Goal: Book appointment/travel/reservation

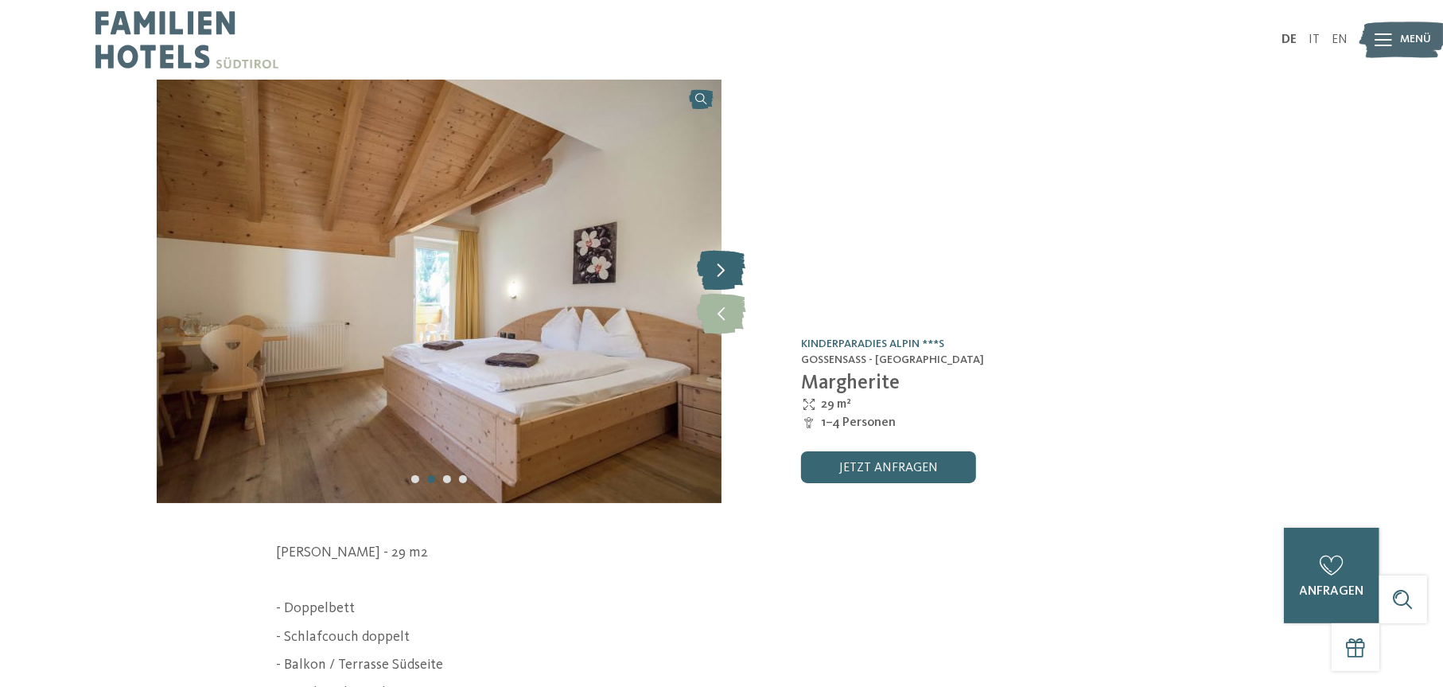
click at [719, 277] on icon at bounding box center [722, 270] width 49 height 40
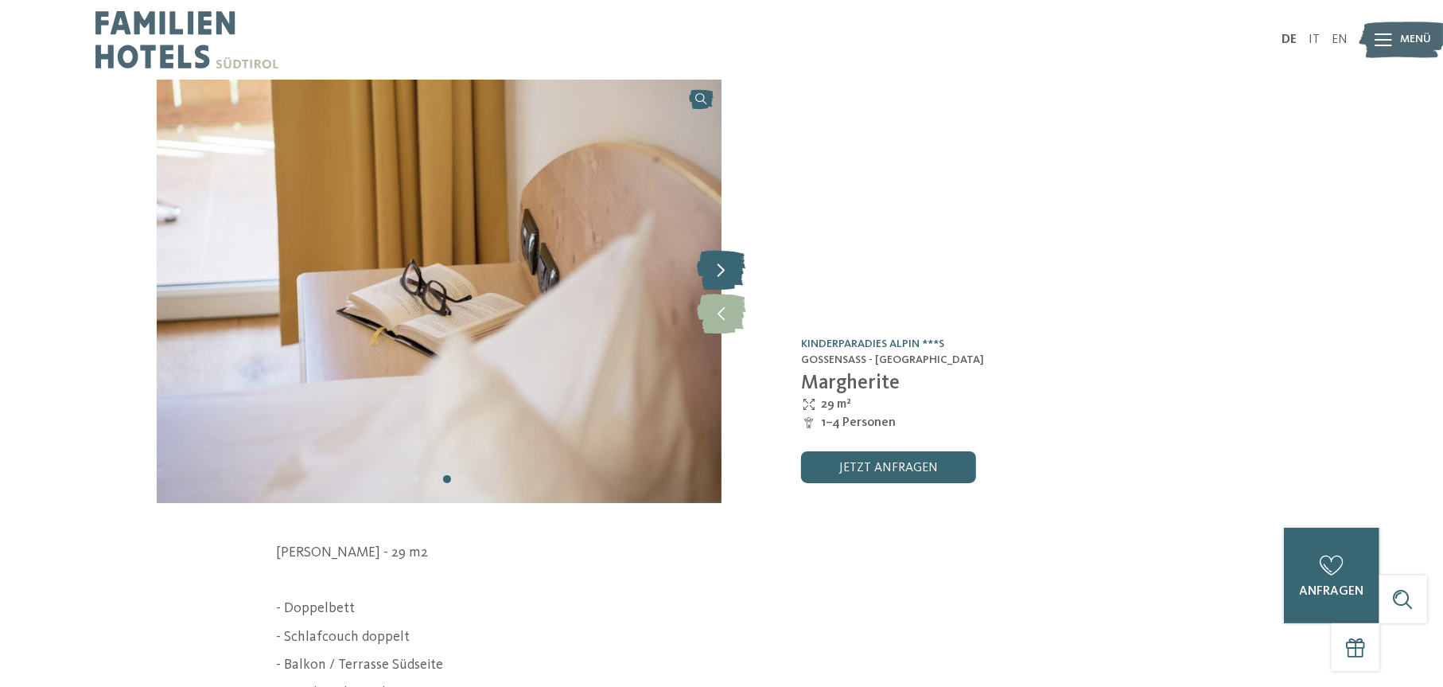
click at [719, 277] on icon at bounding box center [722, 270] width 49 height 40
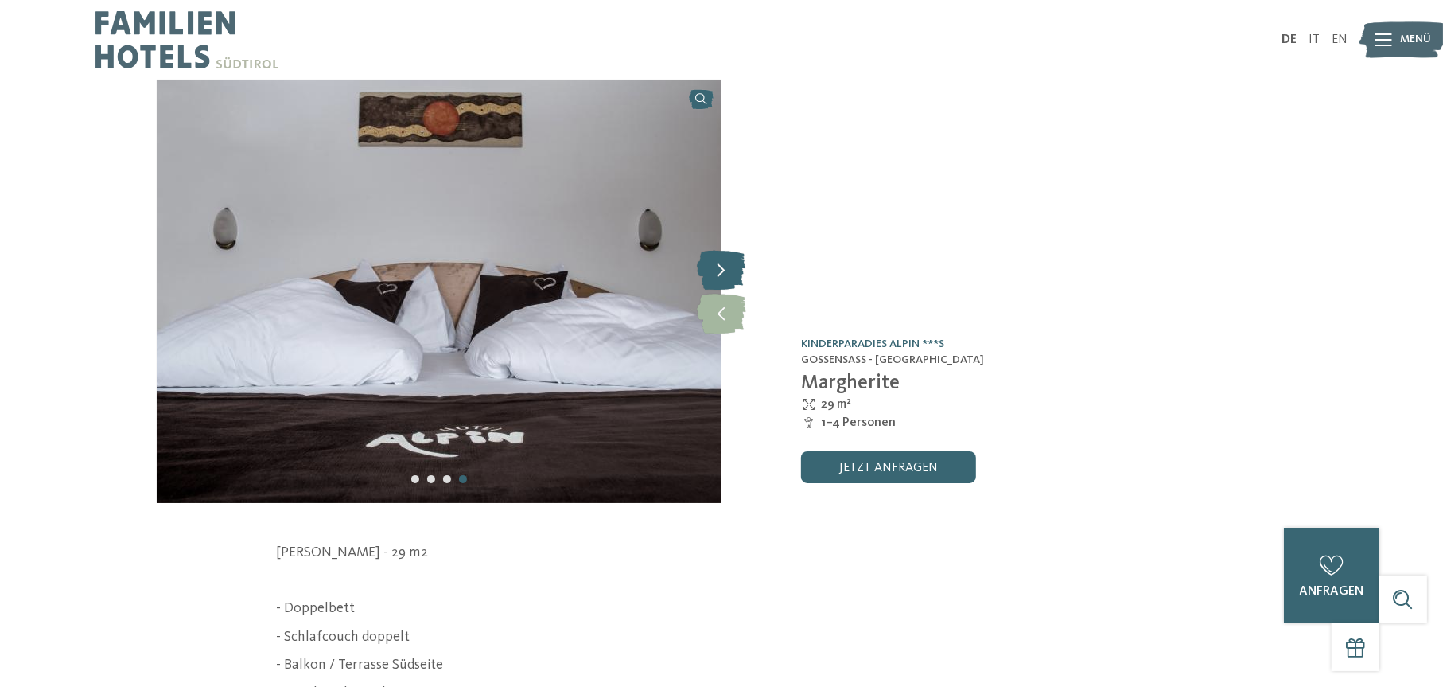
click at [719, 277] on icon at bounding box center [722, 270] width 49 height 40
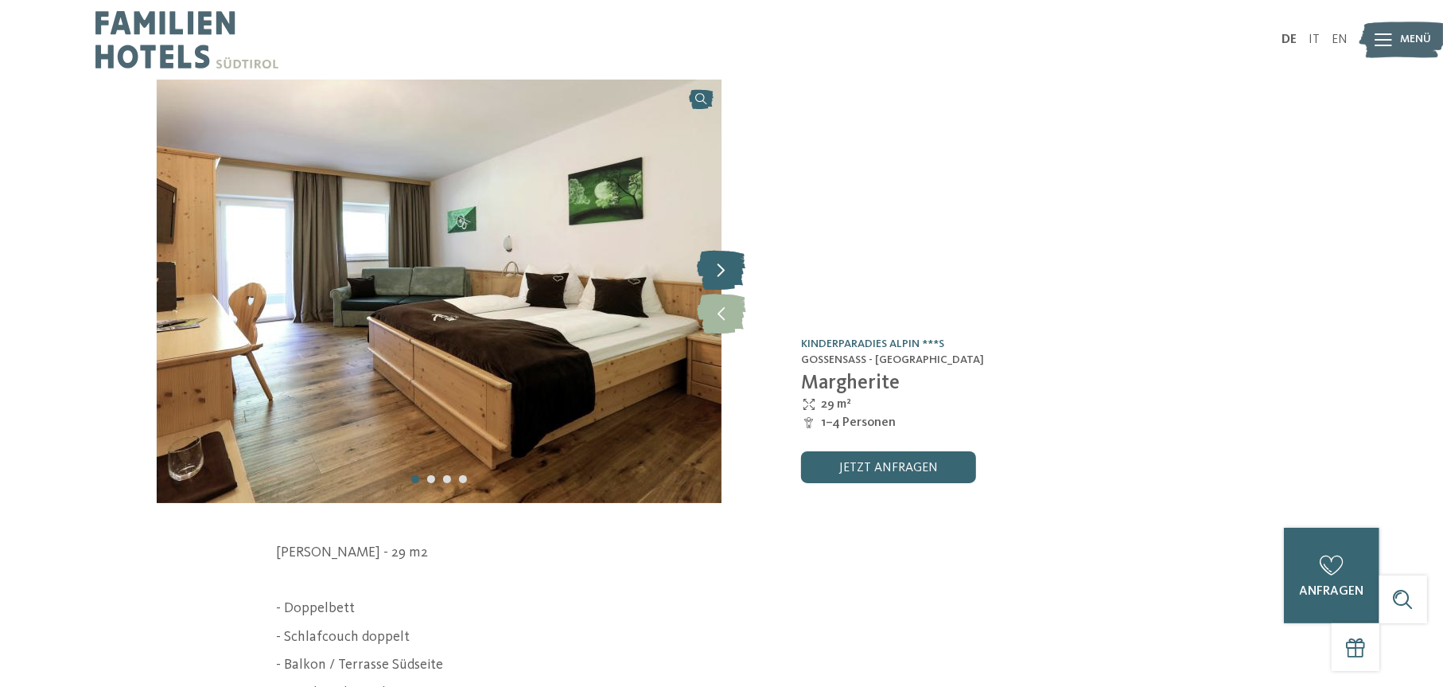
click at [719, 277] on icon at bounding box center [722, 270] width 49 height 40
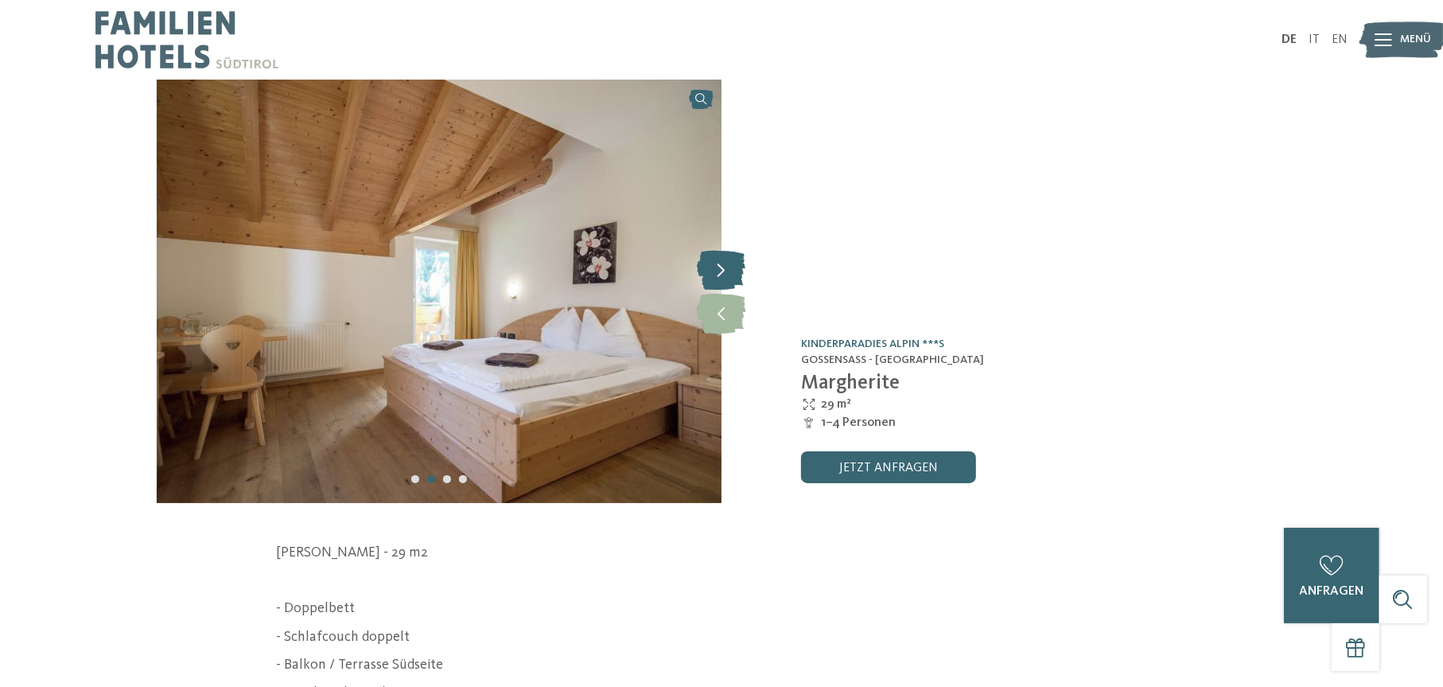
click at [719, 277] on icon at bounding box center [722, 270] width 49 height 40
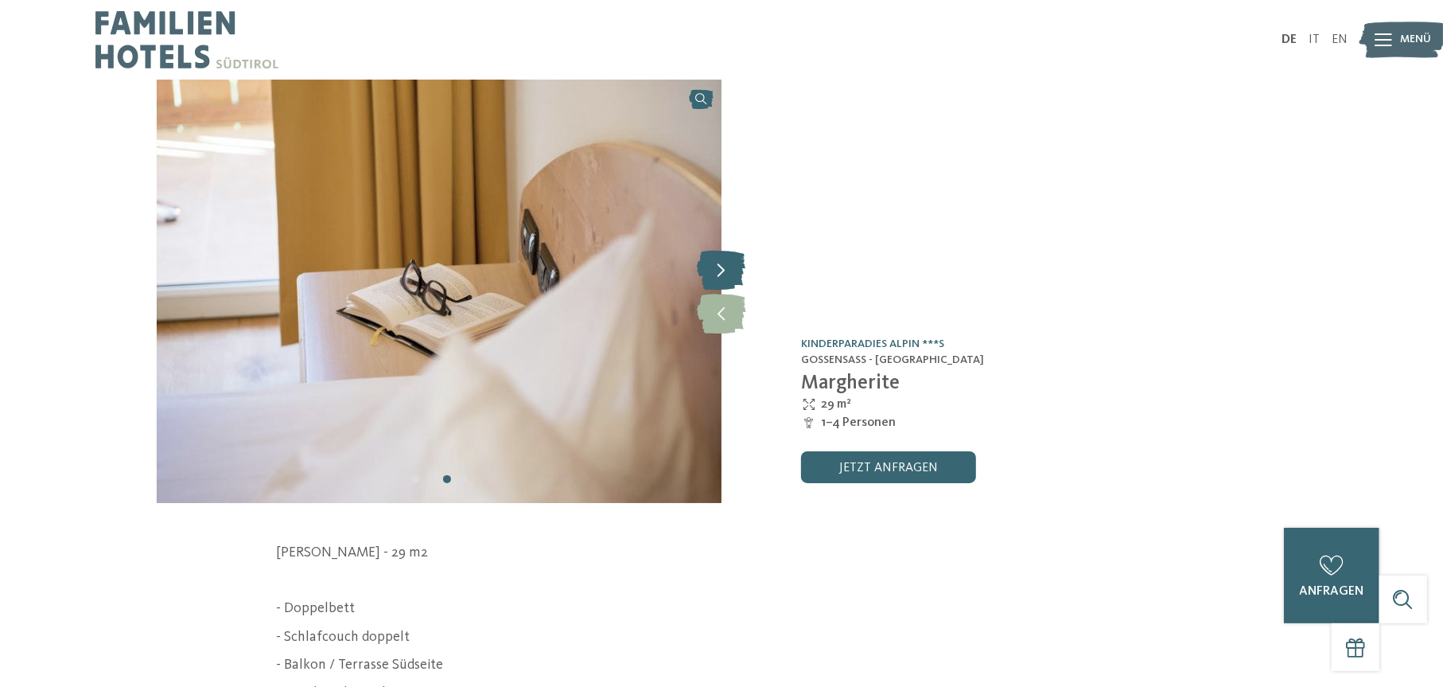
click at [719, 277] on icon at bounding box center [722, 270] width 49 height 40
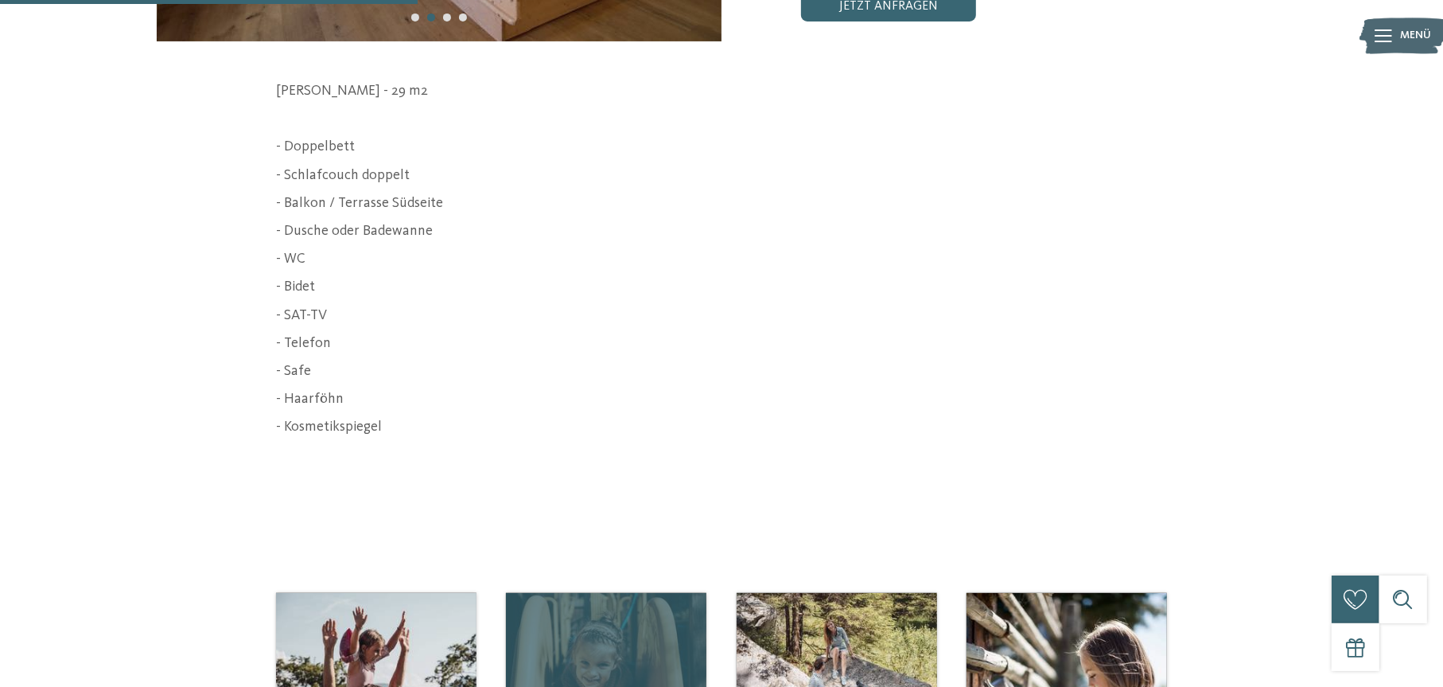
scroll to position [796, 0]
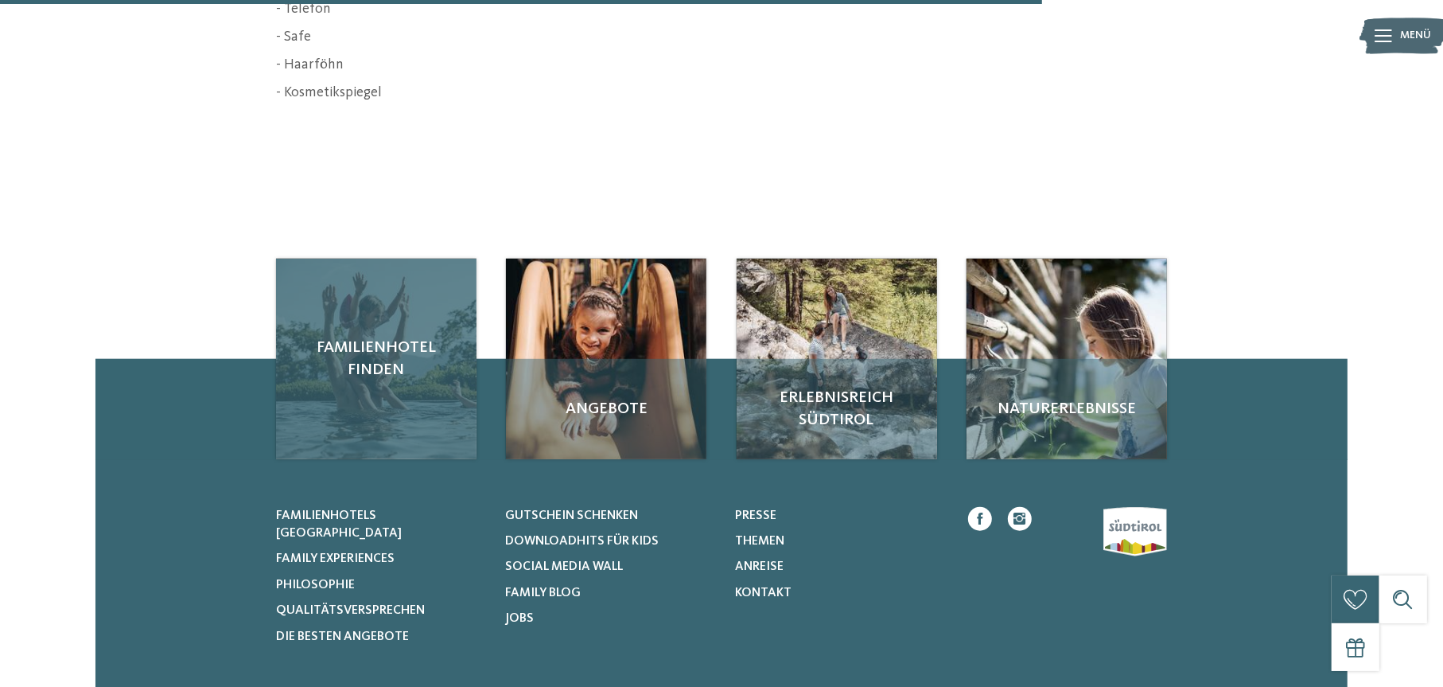
click at [399, 407] on div "Familienhotel finden" at bounding box center [376, 359] width 201 height 201
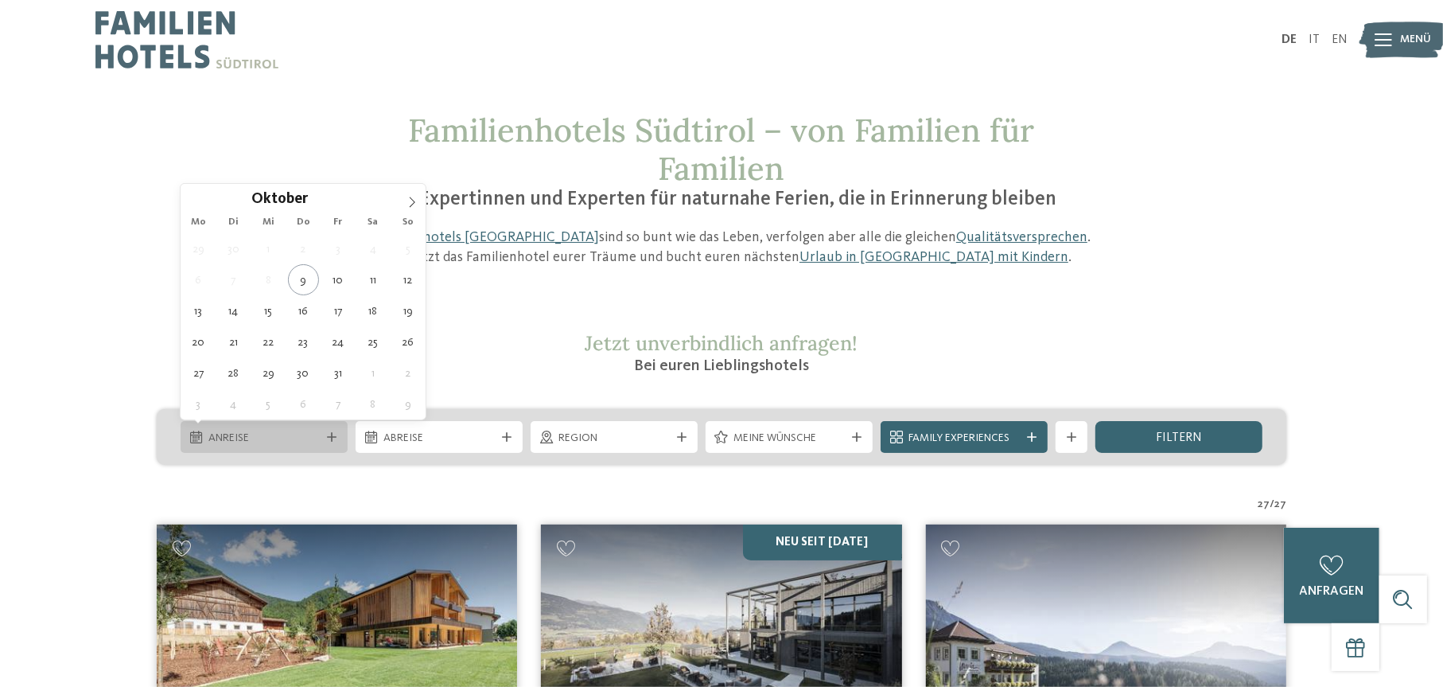
click at [287, 435] on span "Anreise" at bounding box center [263, 438] width 111 height 16
click at [415, 205] on icon at bounding box center [412, 202] width 11 height 11
type div "29.12.2025"
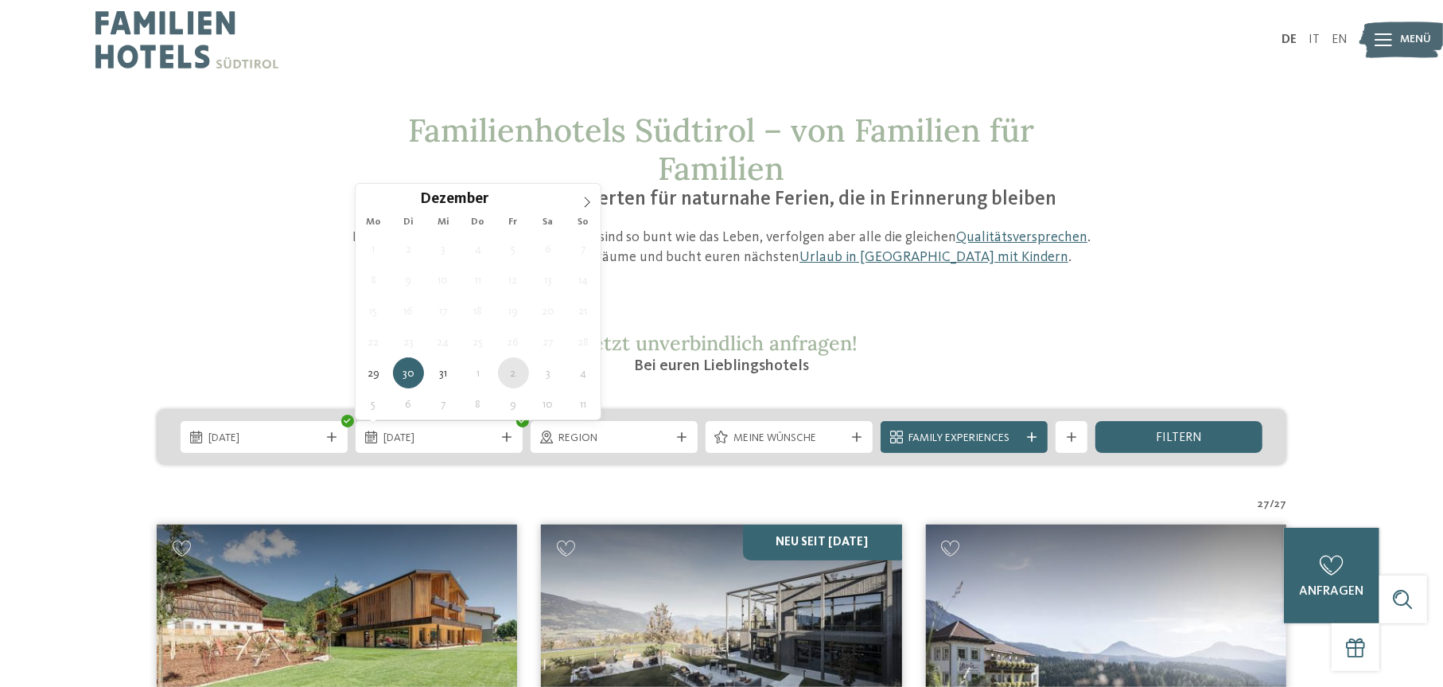
type div "02.01.2026"
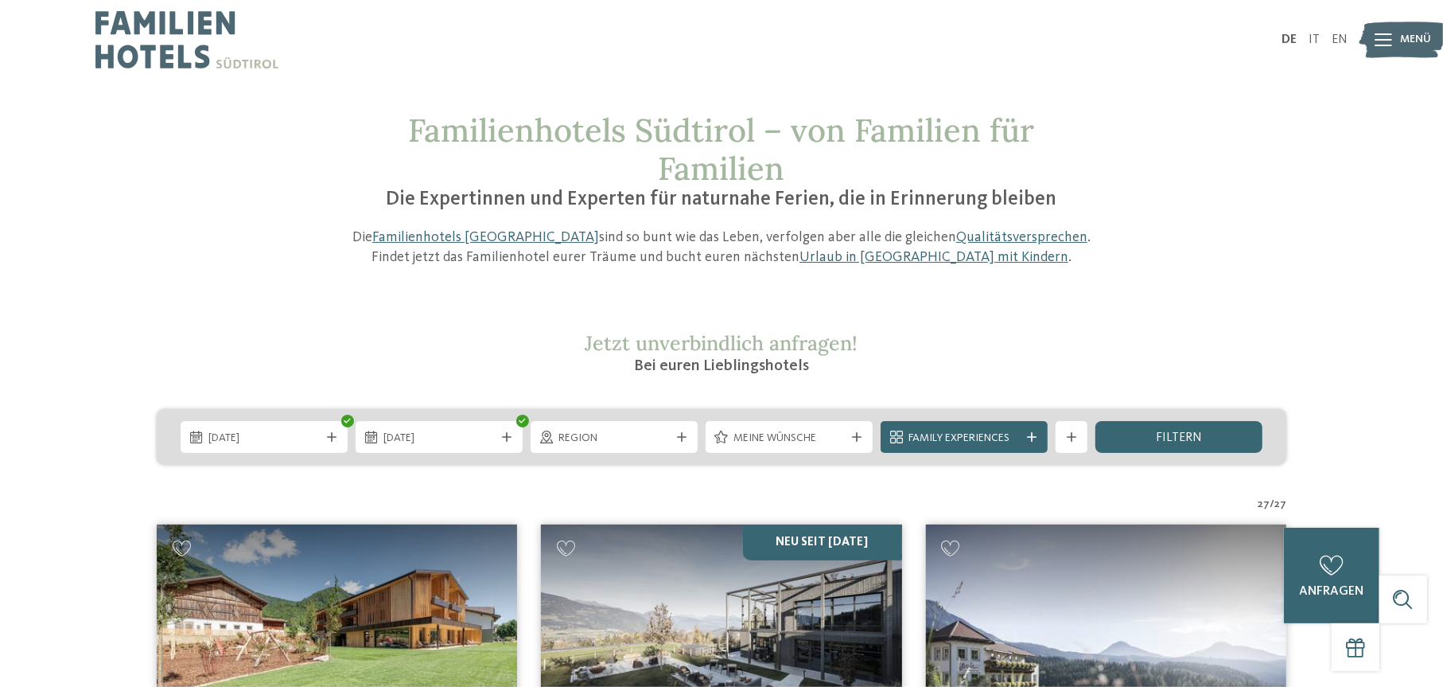
click at [1026, 432] on div at bounding box center [1032, 437] width 16 height 10
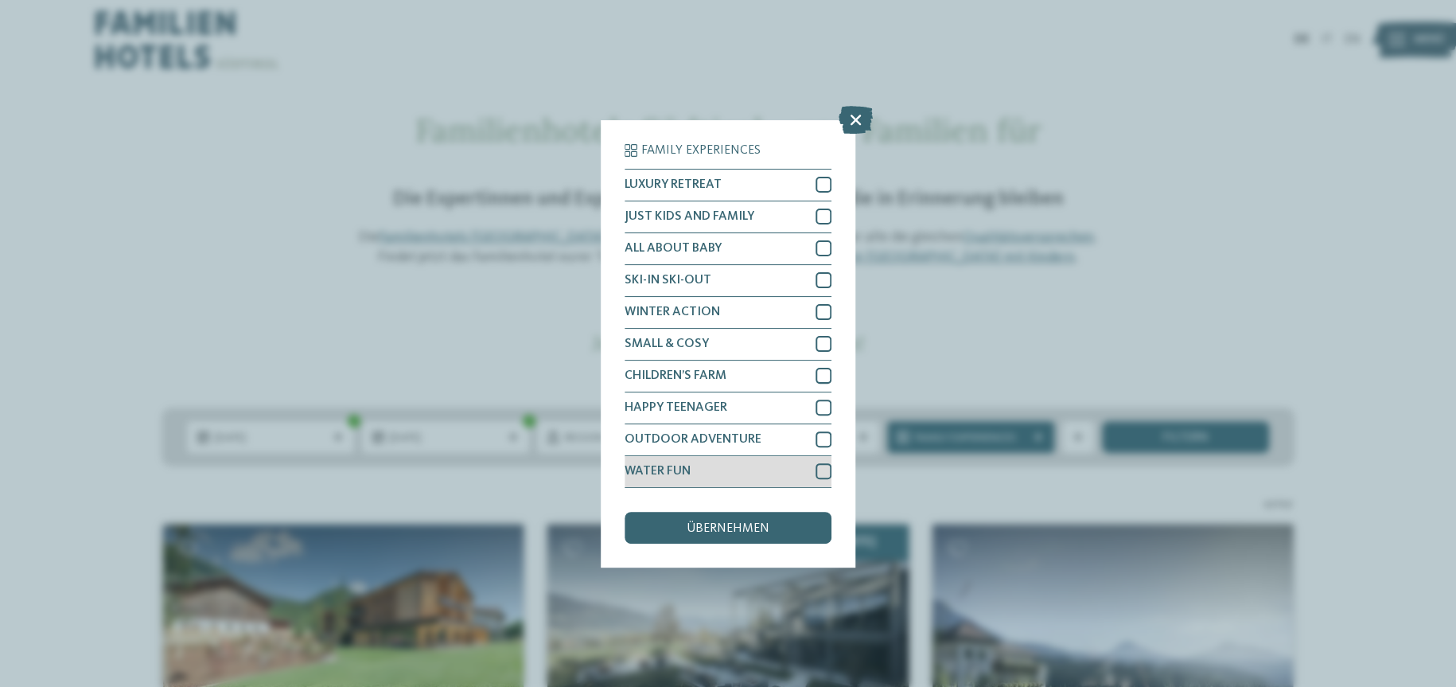
click at [824, 469] on div at bounding box center [824, 471] width 16 height 16
click at [828, 437] on div at bounding box center [824, 439] width 16 height 16
drag, startPoint x: 790, startPoint y: 508, endPoint x: 793, endPoint y: 520, distance: 12.4
click at [793, 517] on div "Family Experiences LUXURY RETREAT JUST KIDS AND FAMILY ALL ABOUT BABY" at bounding box center [728, 343] width 207 height 399
click at [795, 523] on div "übernehmen" at bounding box center [728, 528] width 207 height 32
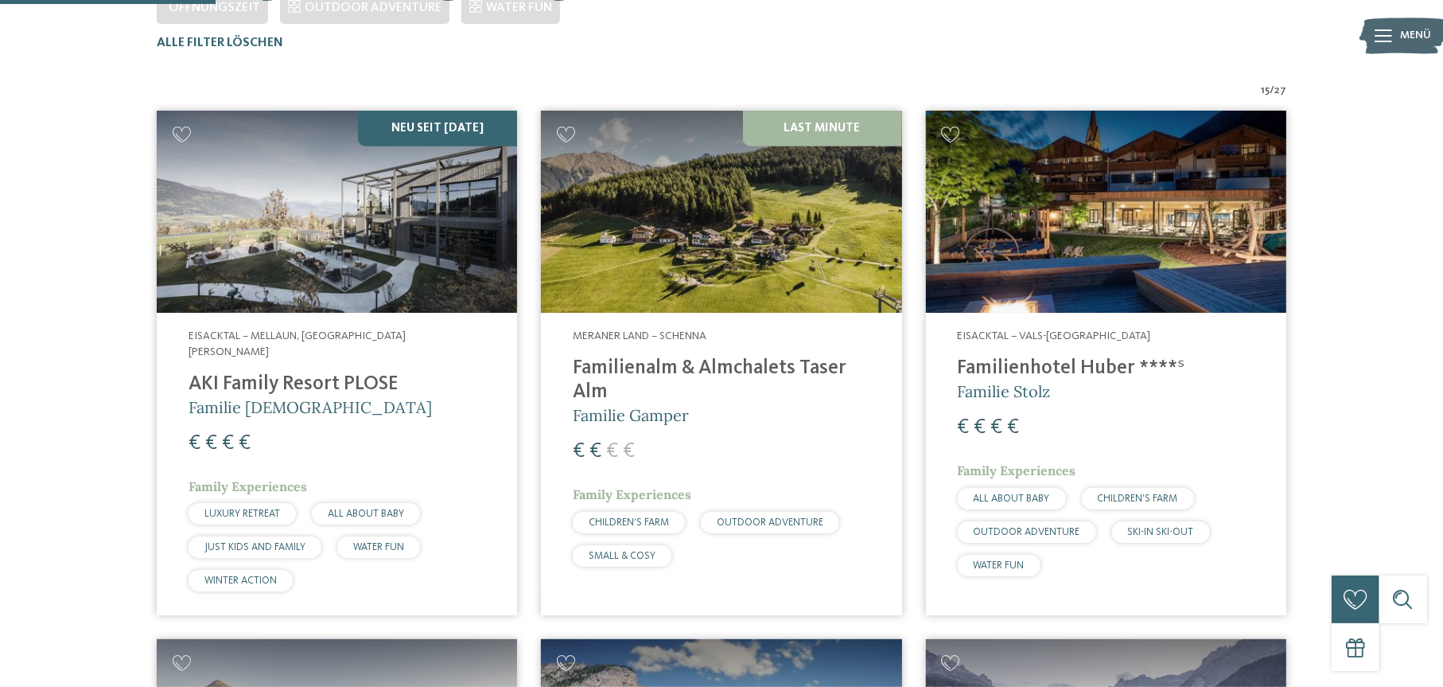
scroll to position [521, 0]
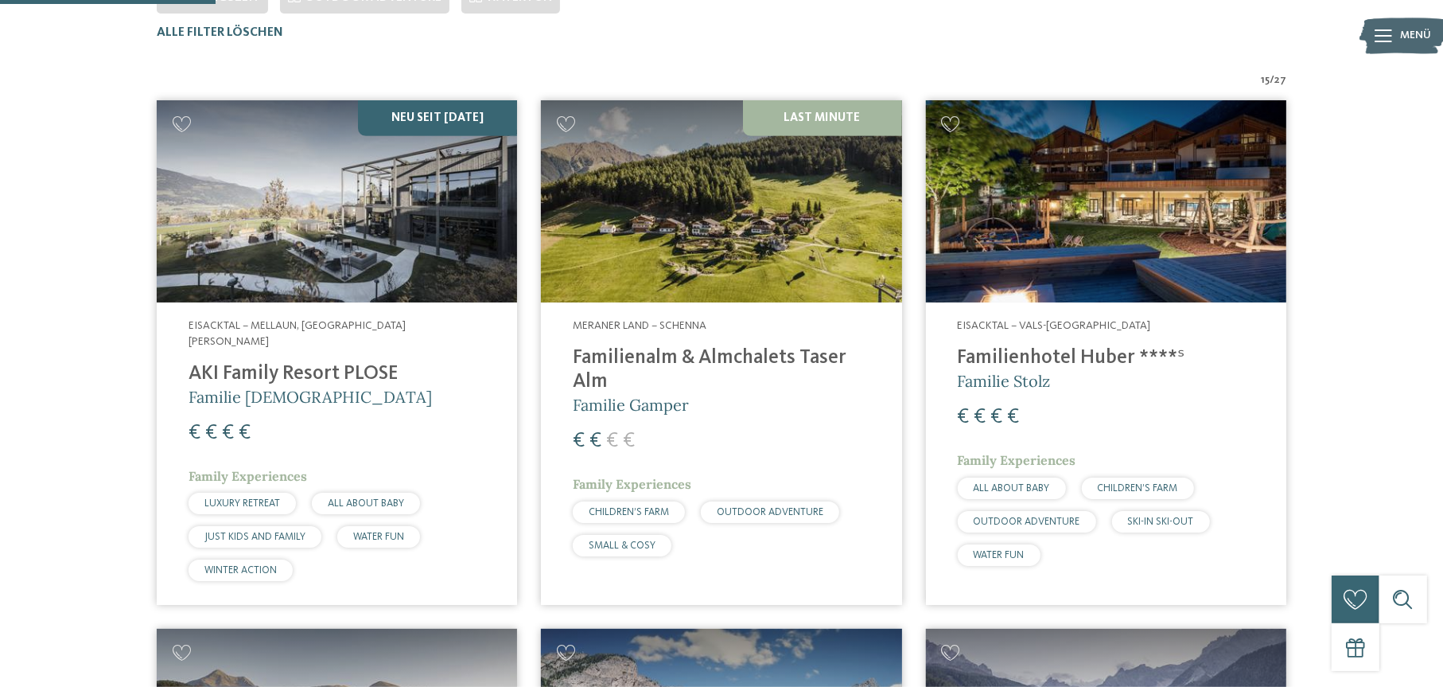
click at [432, 435] on div "Eisacktal – Mellaun, St. Andrä Brixen AKI Family Resort PLOSE Familie Sanoner €…" at bounding box center [337, 453] width 360 height 302
click at [746, 243] on img at bounding box center [721, 201] width 360 height 203
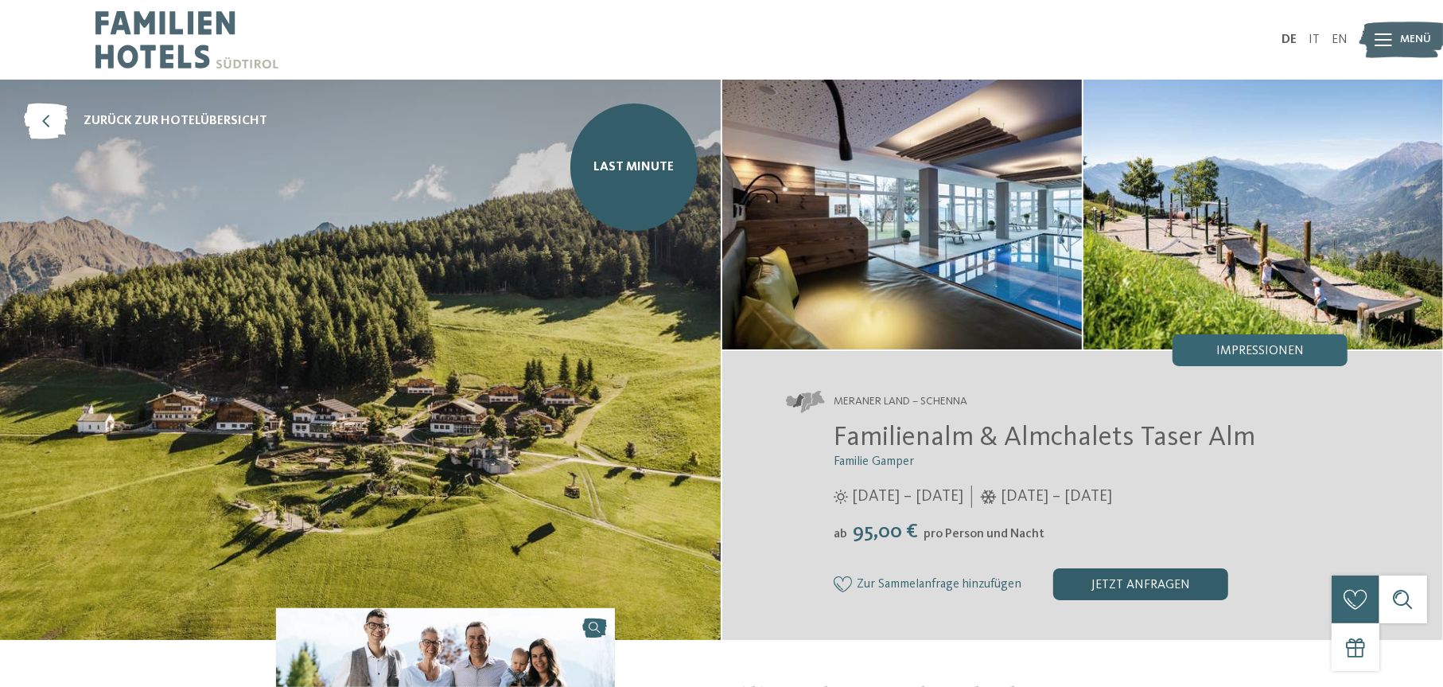
click at [1080, 581] on div "jetzt anfragen" at bounding box center [1141, 584] width 175 height 32
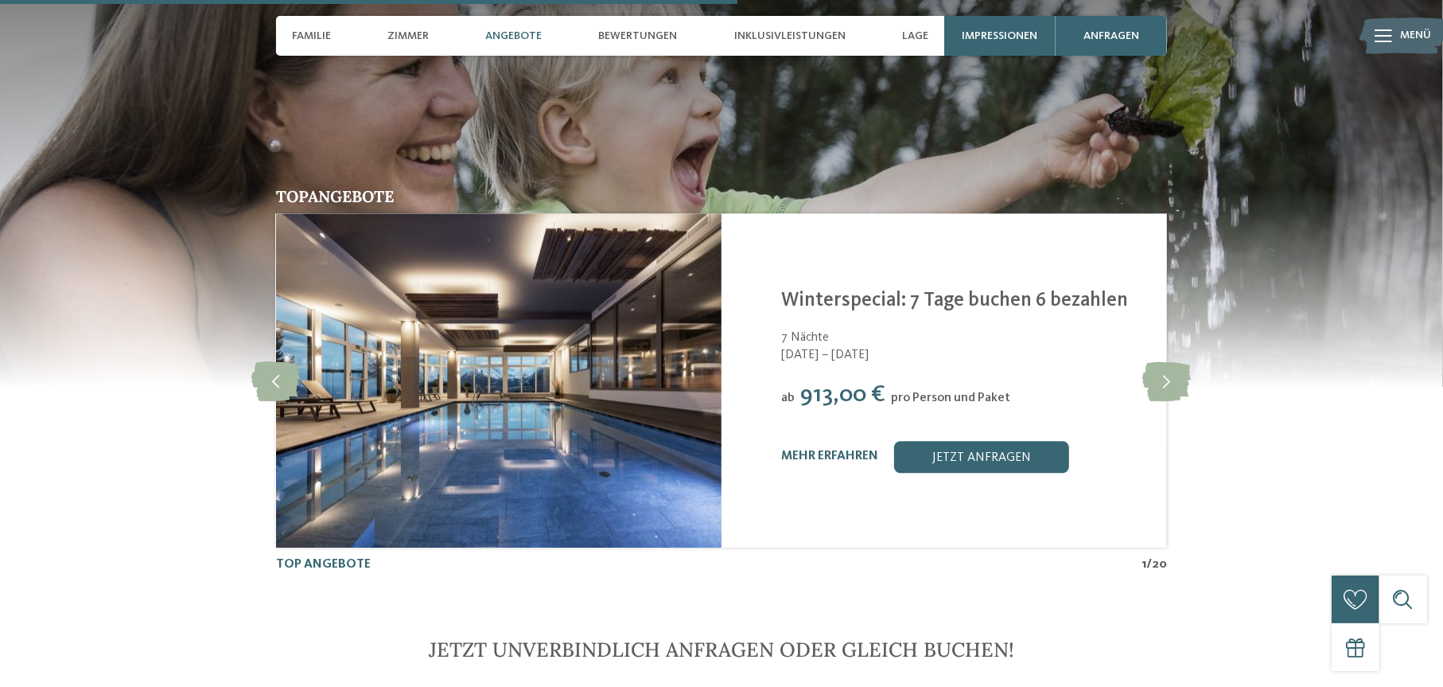
scroll to position [3176, 0]
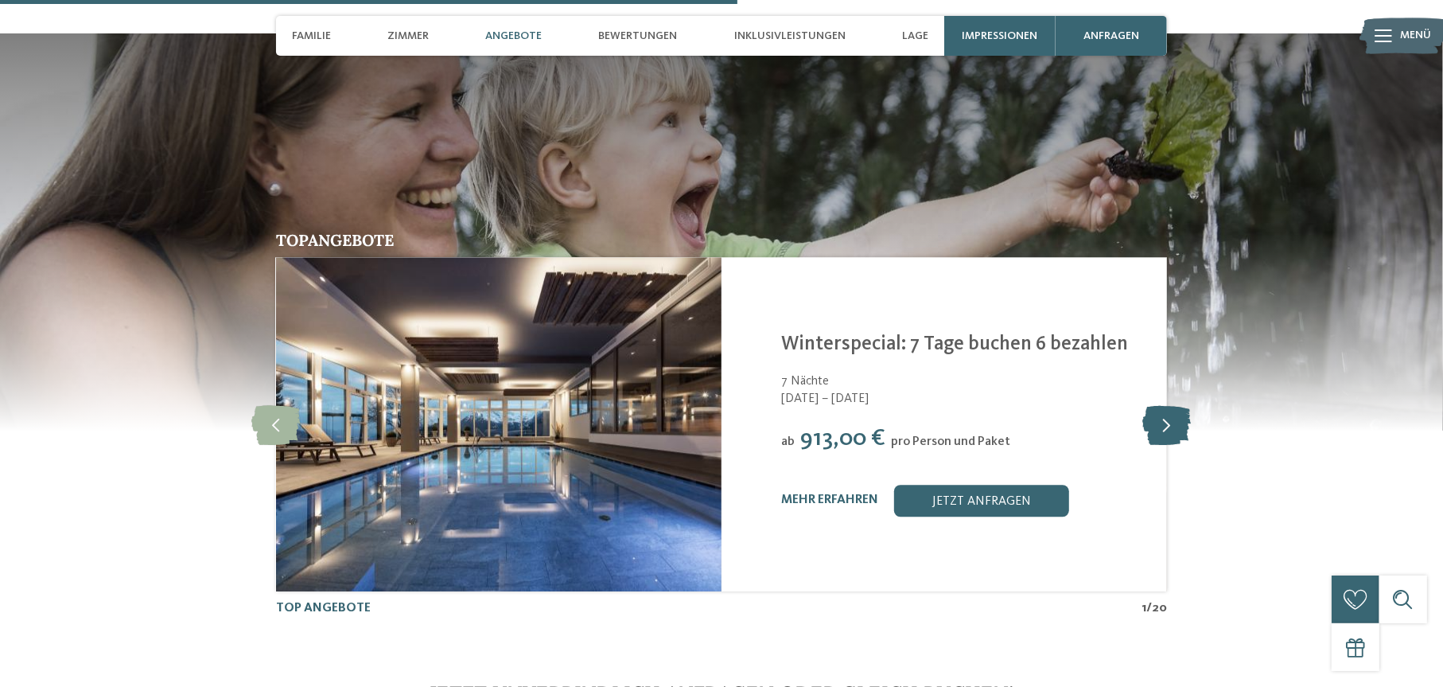
click at [1171, 404] on icon at bounding box center [1167, 424] width 49 height 40
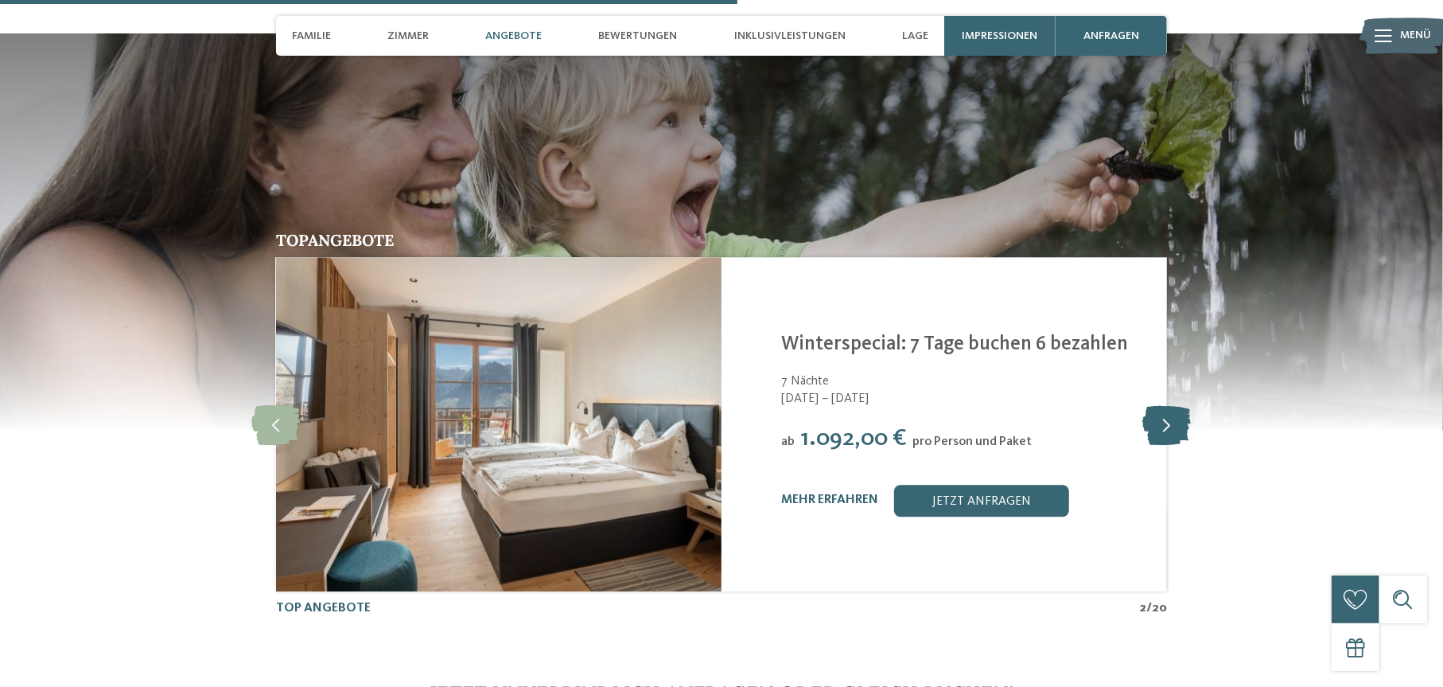
click at [1171, 404] on icon at bounding box center [1167, 424] width 49 height 40
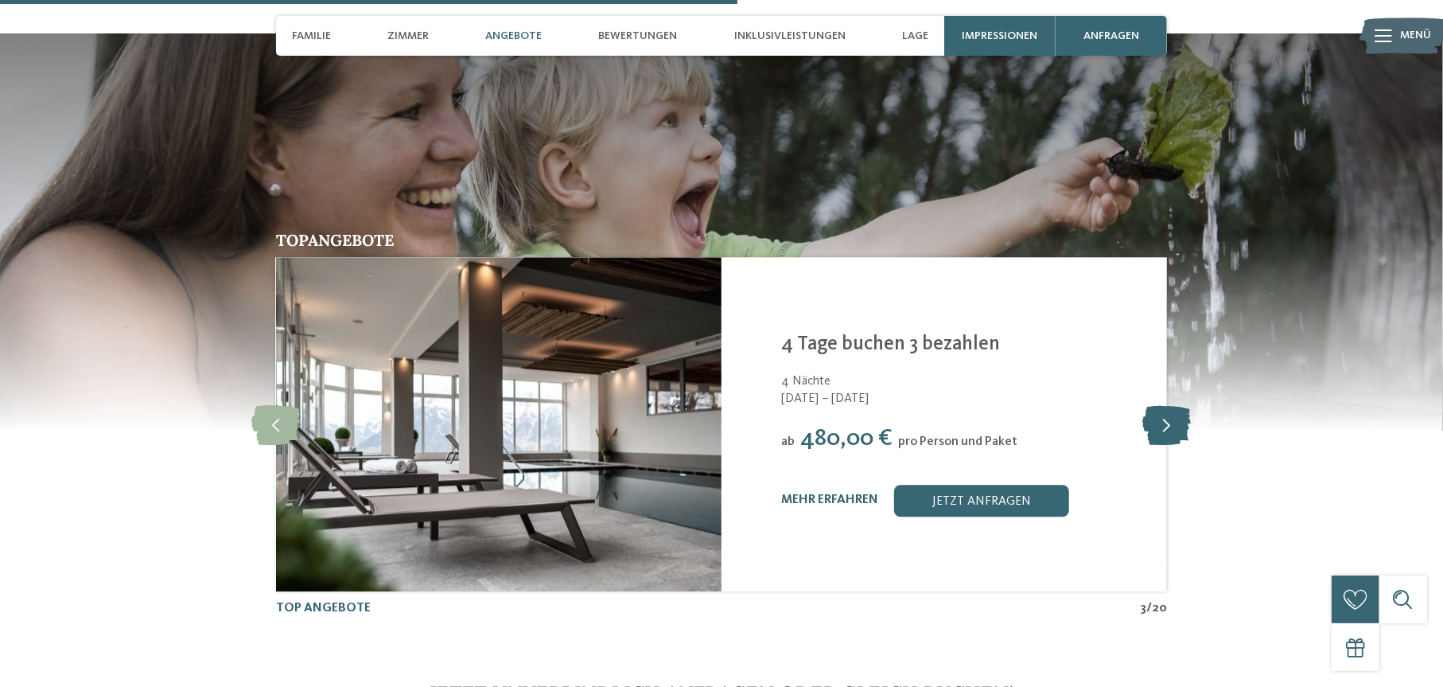
click at [1170, 404] on icon at bounding box center [1167, 424] width 49 height 40
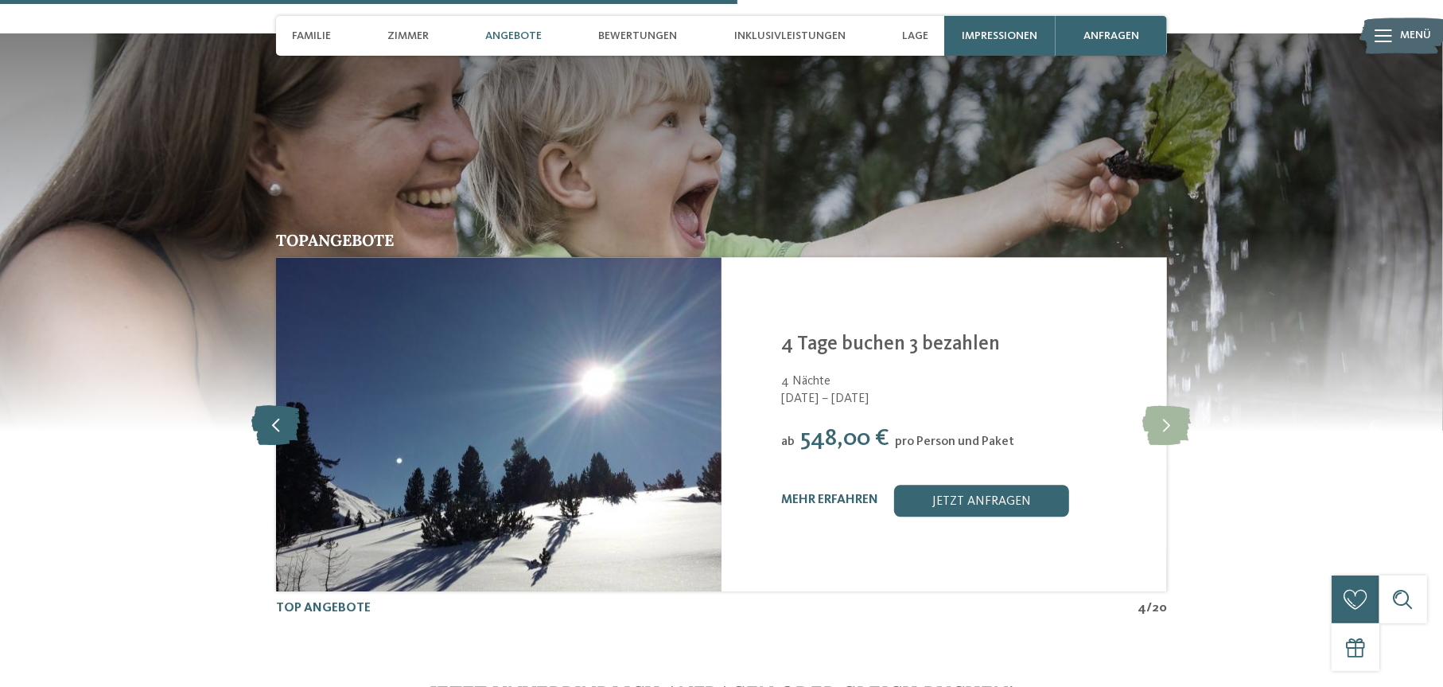
click at [260, 404] on icon at bounding box center [276, 424] width 49 height 40
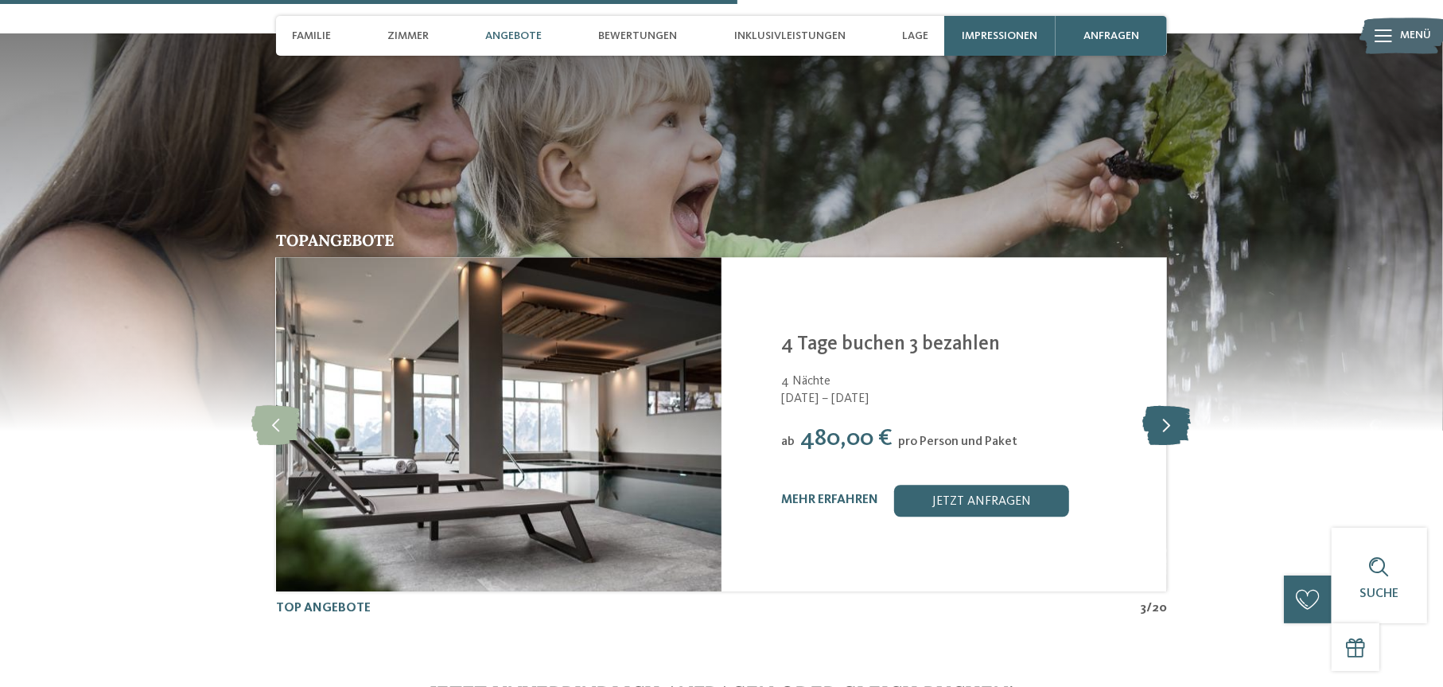
click at [1159, 404] on icon at bounding box center [1167, 424] width 49 height 40
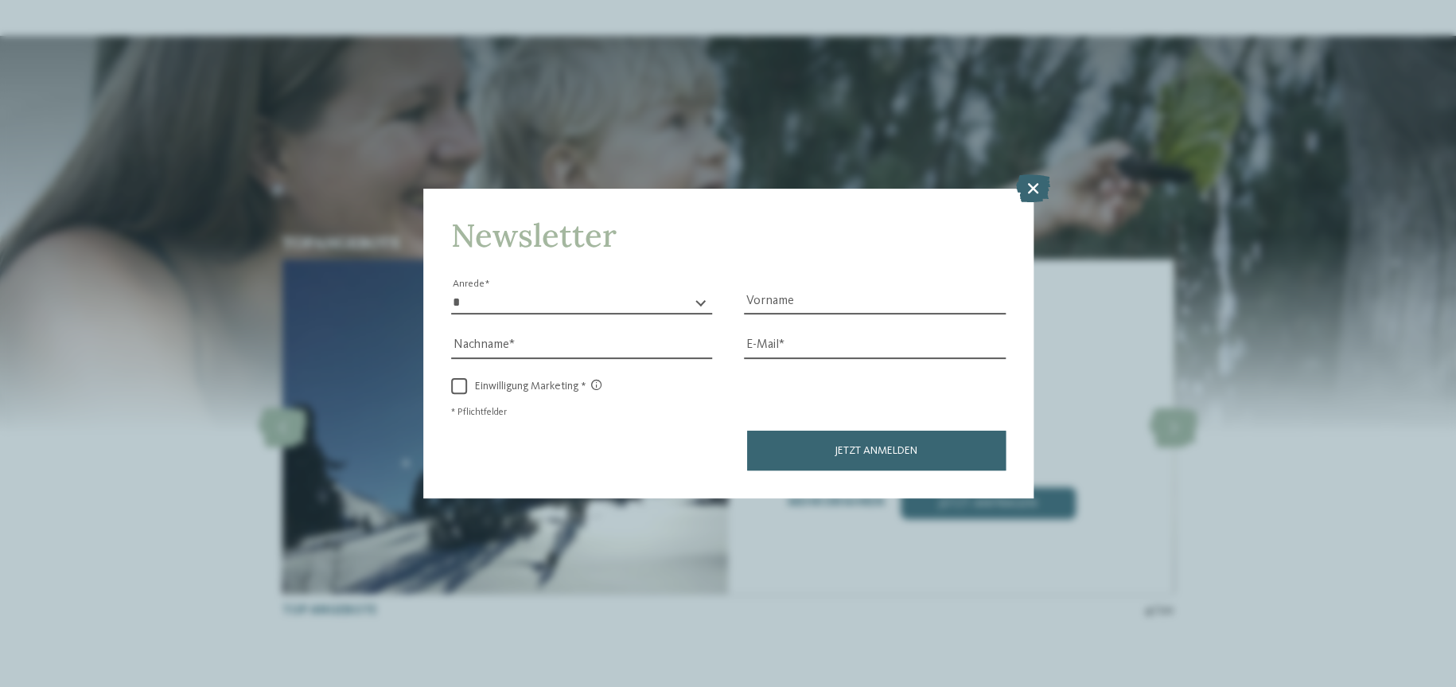
click at [1031, 172] on div "Newsletter * **** **** ******* ****** Anrede Vorname Nachname Link" at bounding box center [728, 343] width 1456 height 687
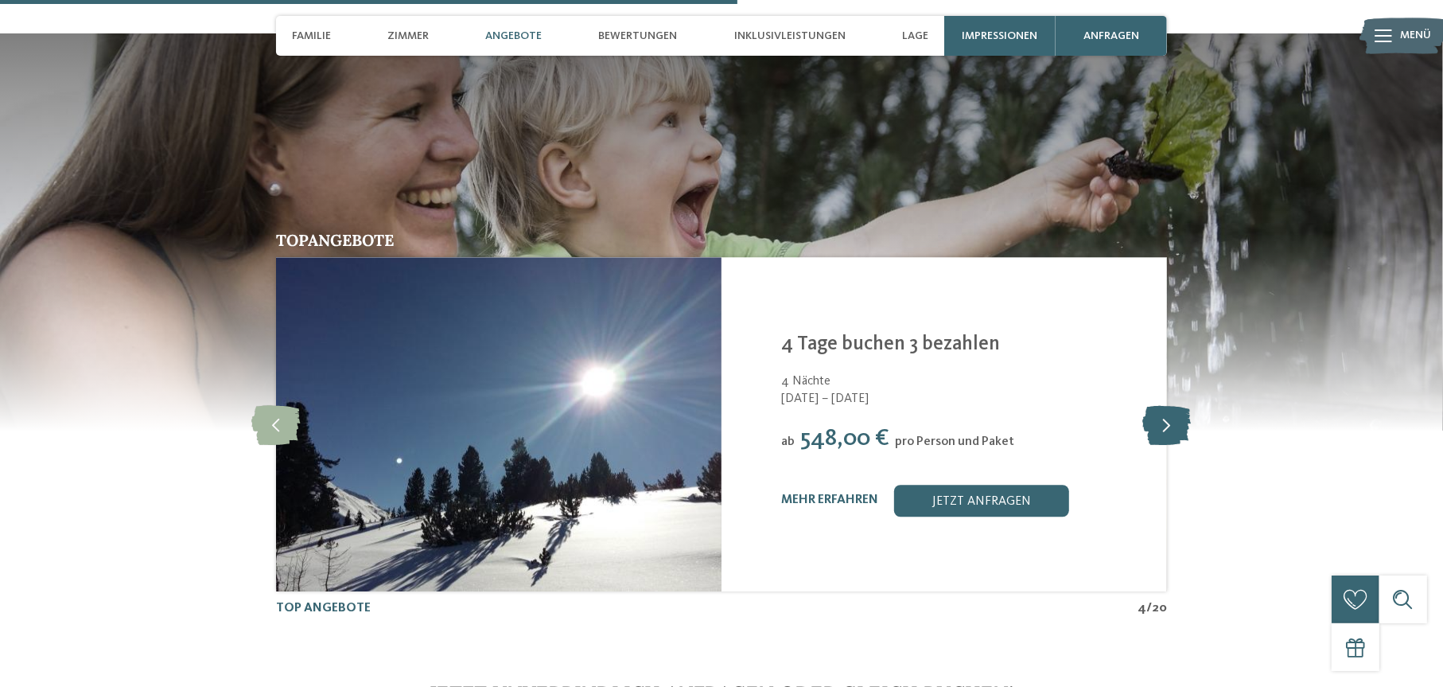
click at [1170, 404] on icon at bounding box center [1167, 424] width 49 height 40
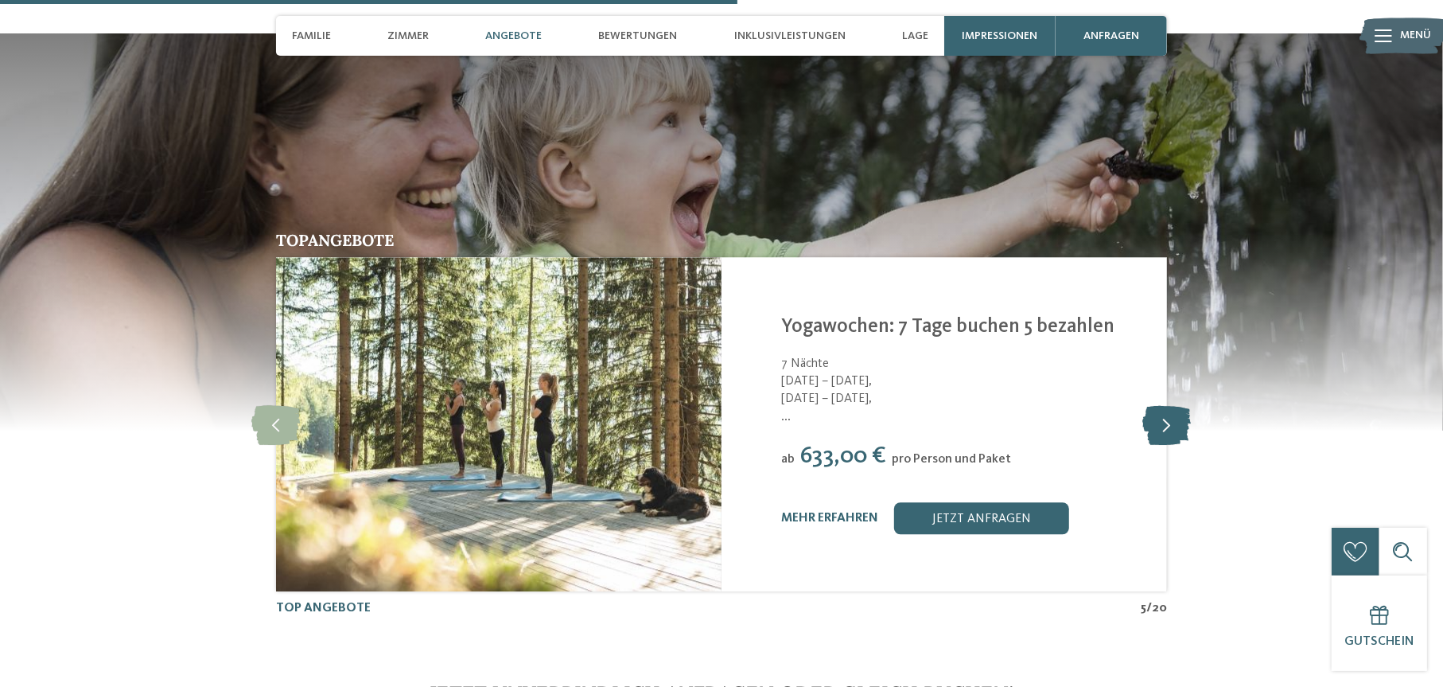
click at [1170, 404] on icon at bounding box center [1167, 424] width 49 height 40
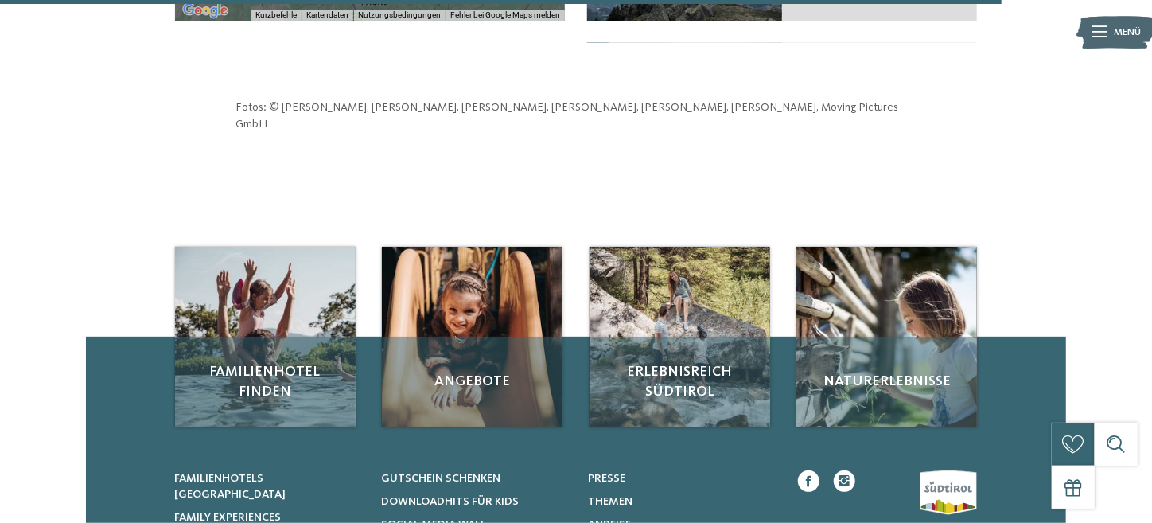
scroll to position [5468, 0]
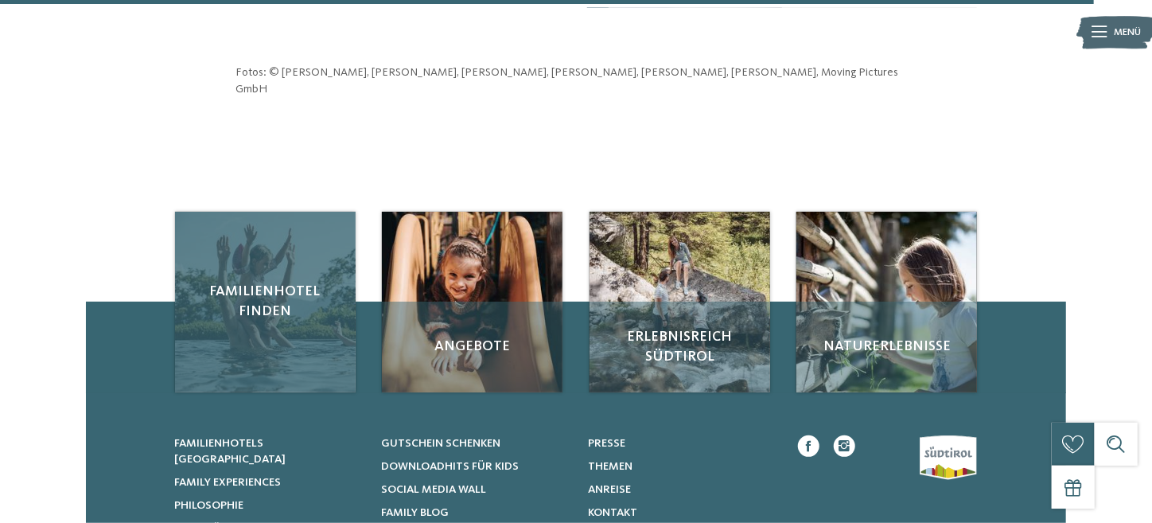
click at [244, 260] on div "Familienhotel finden" at bounding box center [265, 302] width 181 height 181
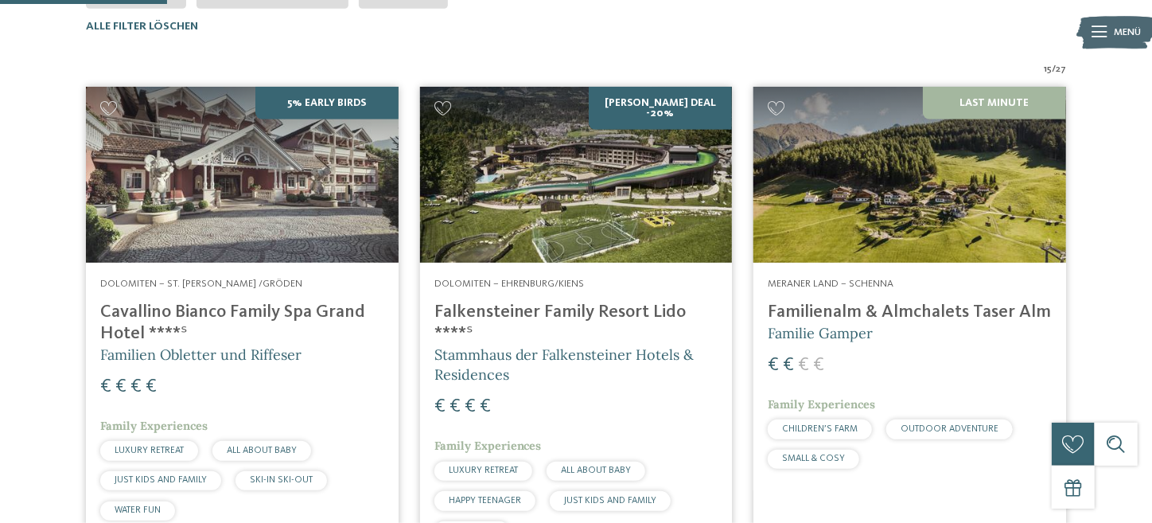
scroll to position [540, 0]
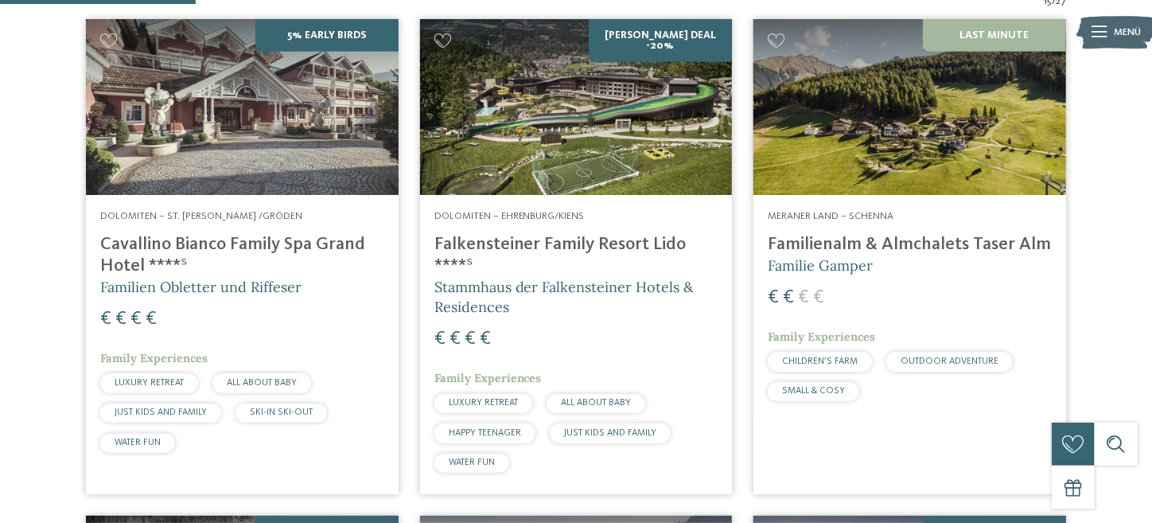
click at [350, 89] on img at bounding box center [242, 107] width 313 height 176
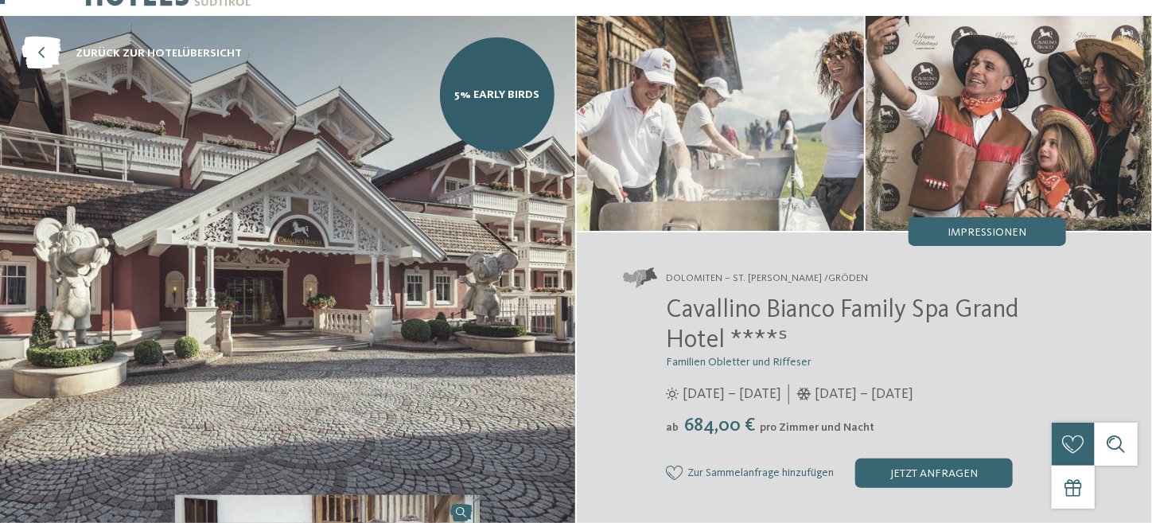
scroll to position [79, 0]
